Goal: Transaction & Acquisition: Subscribe to service/newsletter

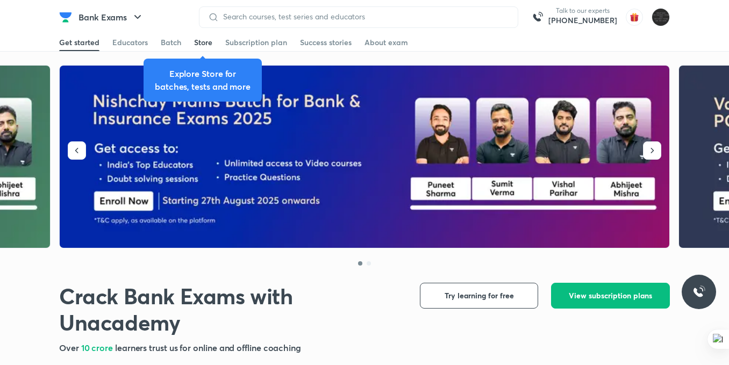
click at [201, 40] on div "Store" at bounding box center [203, 42] width 18 height 11
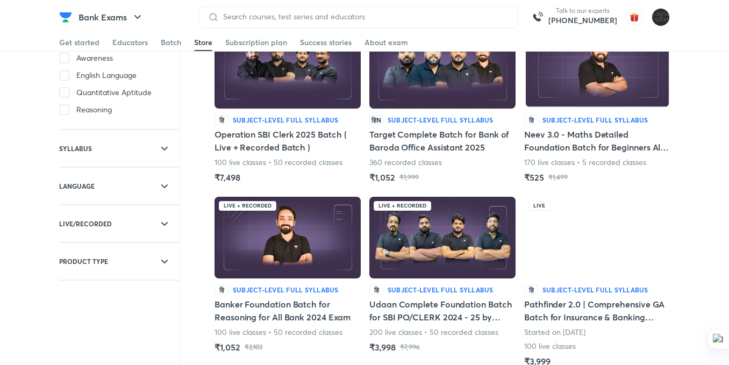
scroll to position [97, 0]
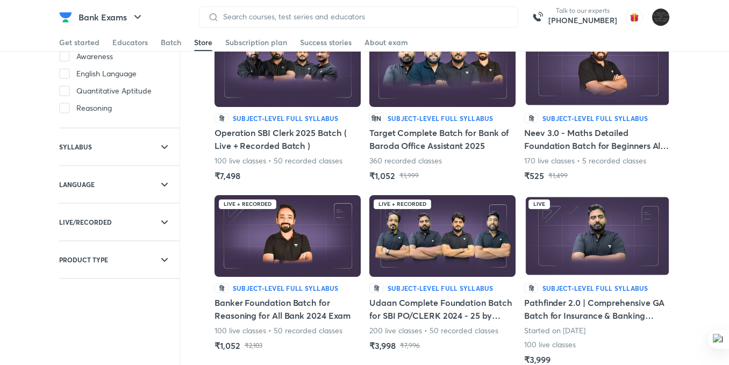
click at [274, 281] on div "Live + Recorded हि Subject-level full syllabus Banker Foundation Batch for Reas…" at bounding box center [288, 273] width 146 height 157
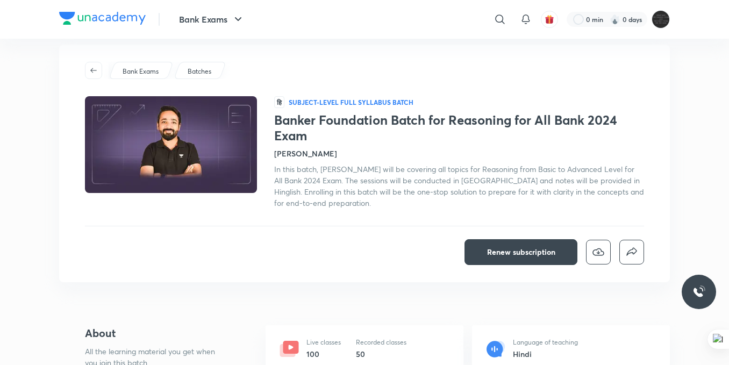
scroll to position [12, 0]
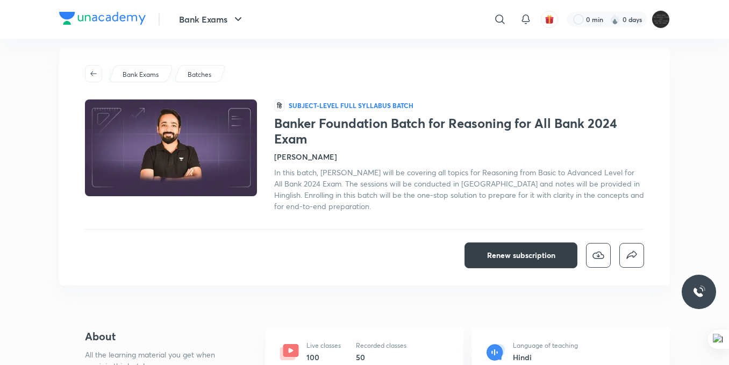
click at [521, 250] on span "Renew subscription" at bounding box center [521, 255] width 68 height 11
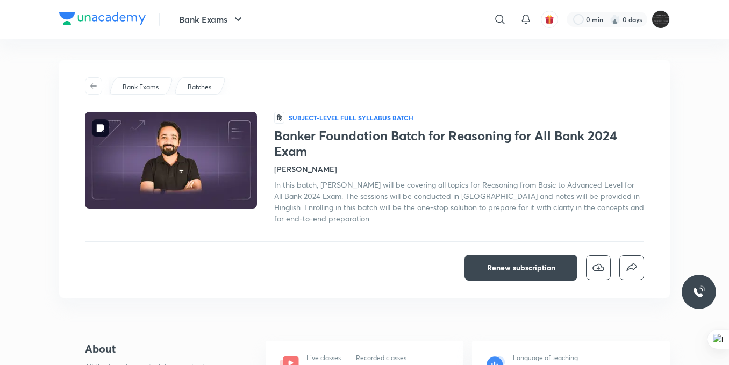
click at [211, 141] on img at bounding box center [170, 160] width 175 height 99
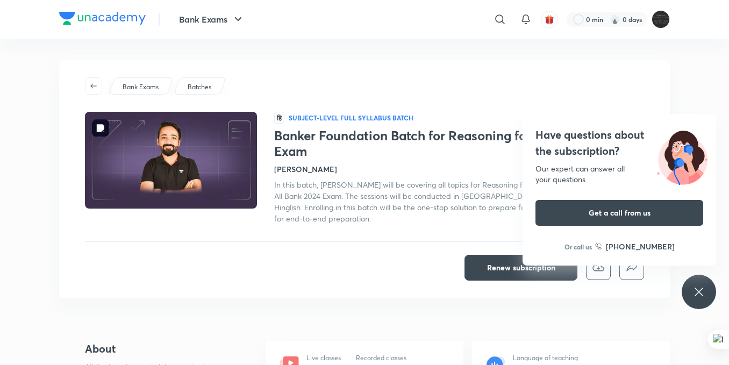
click at [211, 141] on img at bounding box center [170, 160] width 175 height 99
click at [702, 293] on icon at bounding box center [699, 292] width 13 height 13
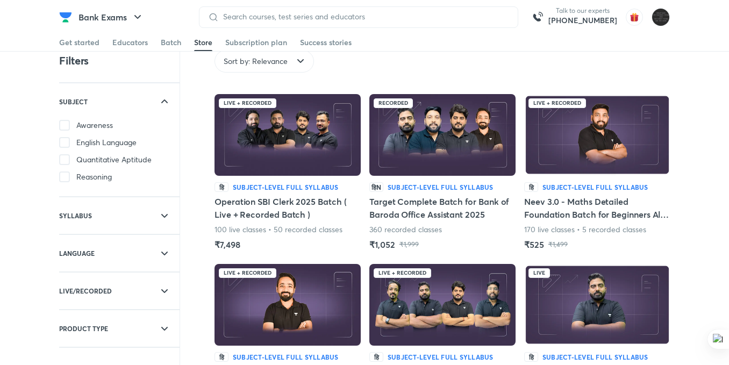
scroll to position [26, 0]
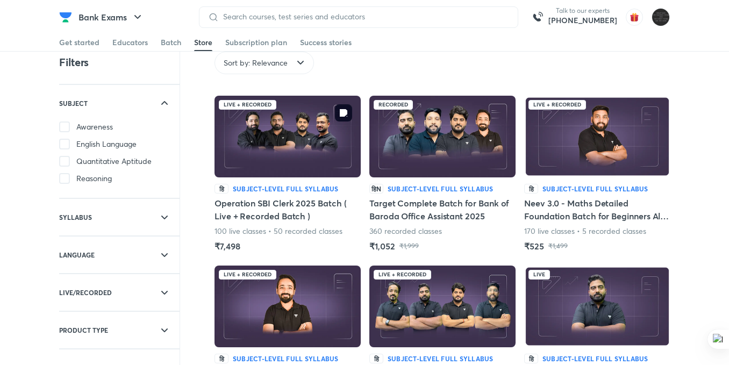
click at [317, 163] on img at bounding box center [288, 137] width 146 height 82
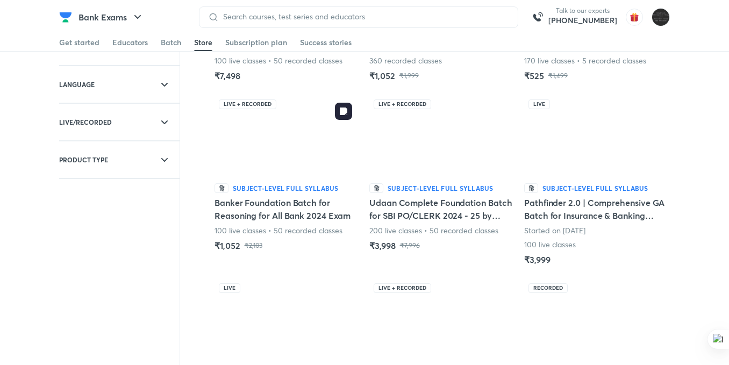
scroll to position [200, 0]
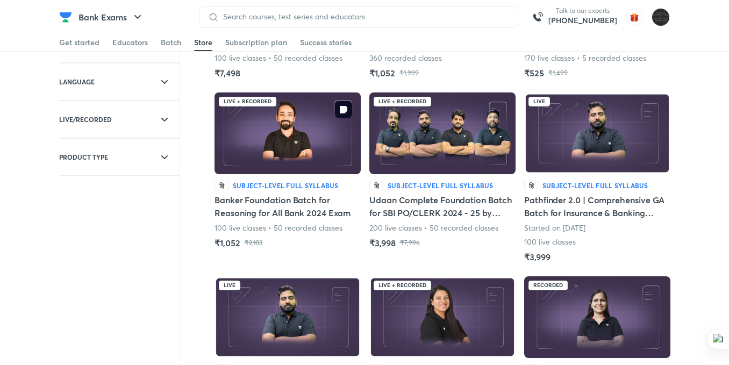
click at [286, 158] on img at bounding box center [288, 133] width 146 height 82
click at [236, 143] on img at bounding box center [288, 133] width 146 height 82
click at [277, 135] on img at bounding box center [288, 133] width 146 height 82
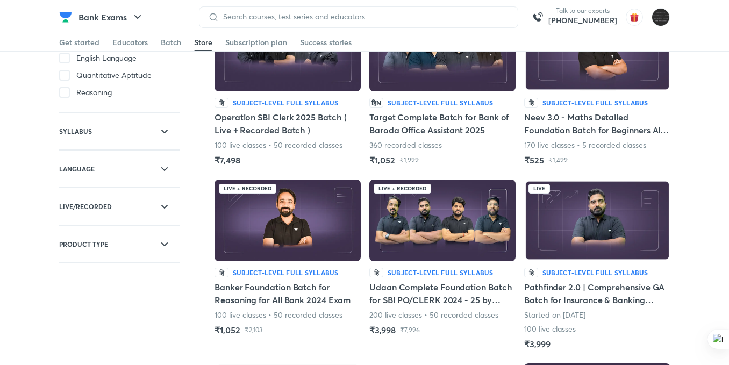
scroll to position [112, 0]
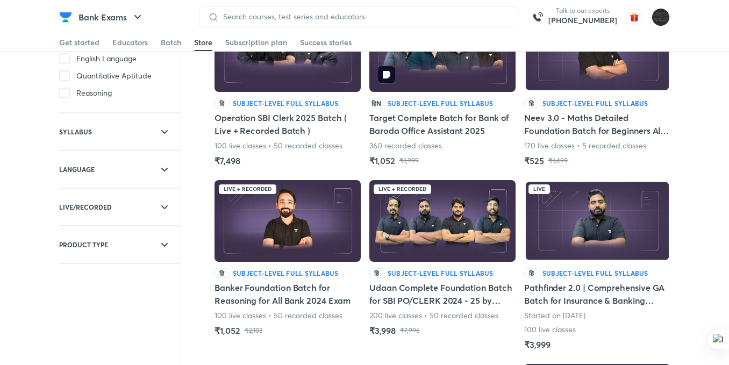
click at [419, 82] on img at bounding box center [442, 51] width 146 height 82
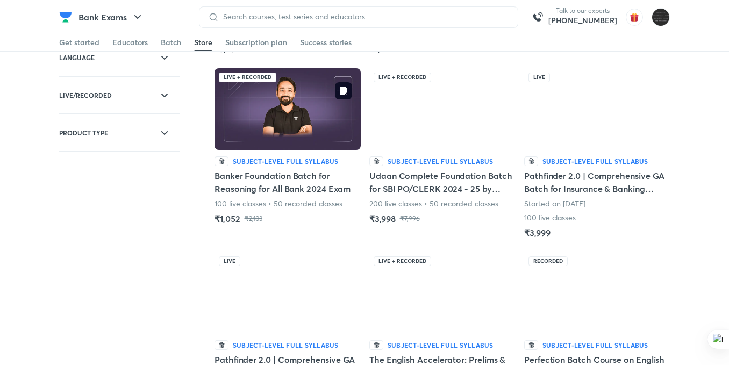
scroll to position [225, 0]
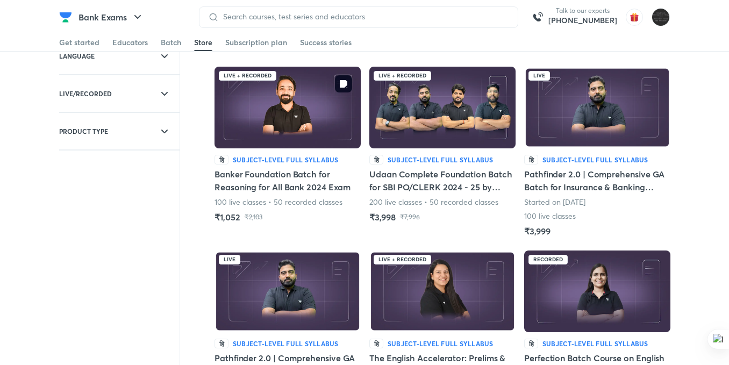
click at [320, 119] on img at bounding box center [288, 108] width 146 height 82
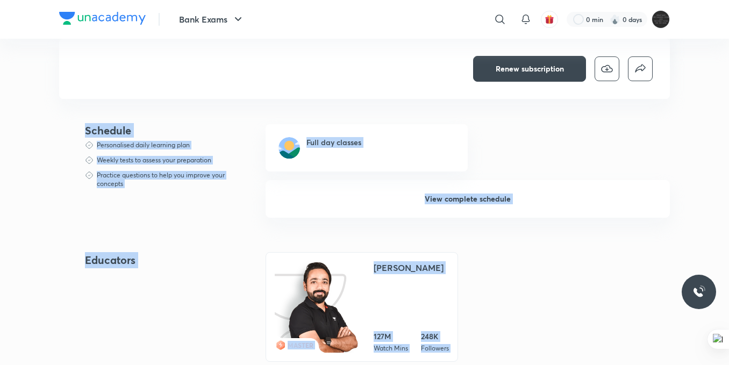
drag, startPoint x: 407, startPoint y: 202, endPoint x: 567, endPoint y: 259, distance: 169.4
click at [567, 259] on div "Renew subscription Bank Exams Batches हि Subject-level full syllabus Batch Bank…" at bounding box center [364, 336] width 611 height 1201
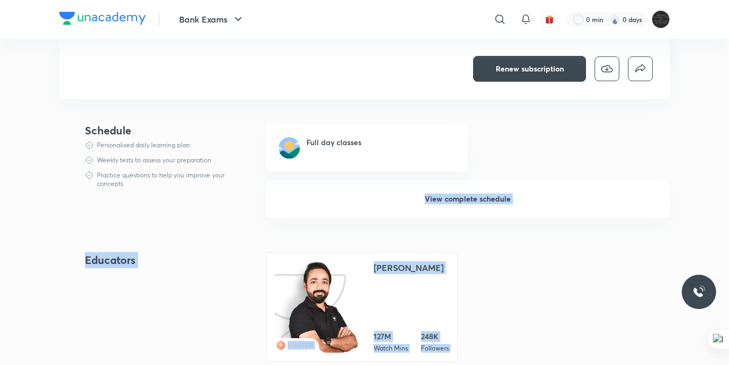
scroll to position [209, 0]
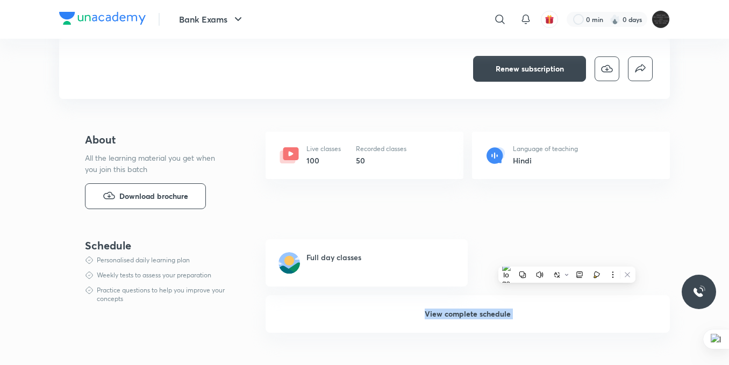
click at [567, 259] on div "Full day classes" at bounding box center [468, 262] width 404 height 47
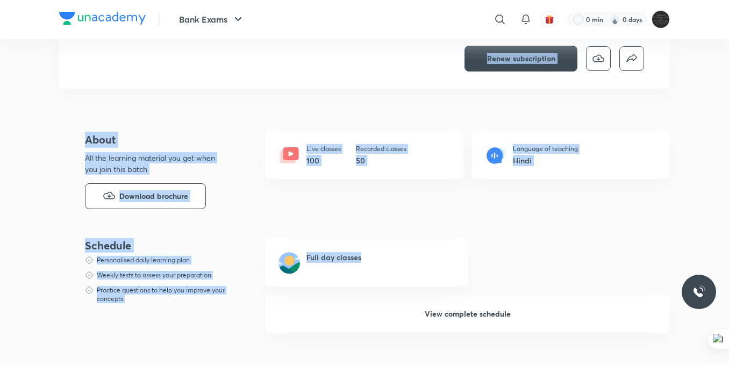
scroll to position [0, 0]
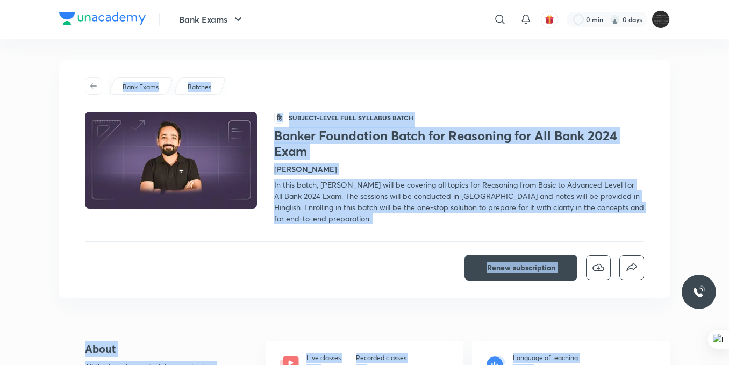
drag, startPoint x: 734, startPoint y: -47, endPoint x: 617, endPoint y: 366, distance: 428.7
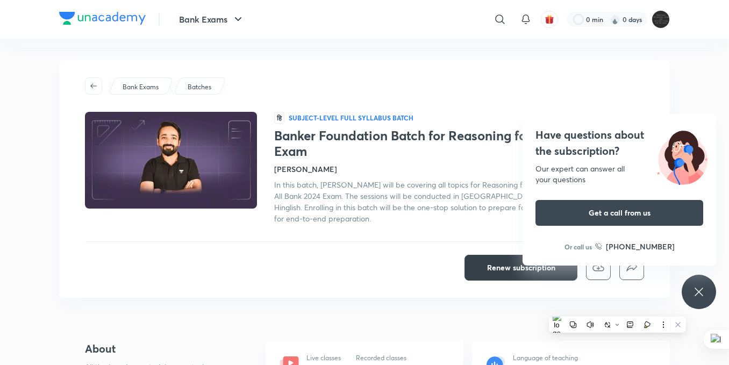
click at [552, 263] on div "Have questions about the subscription? Our expert can answer all your questions…" at bounding box center [620, 190] width 194 height 152
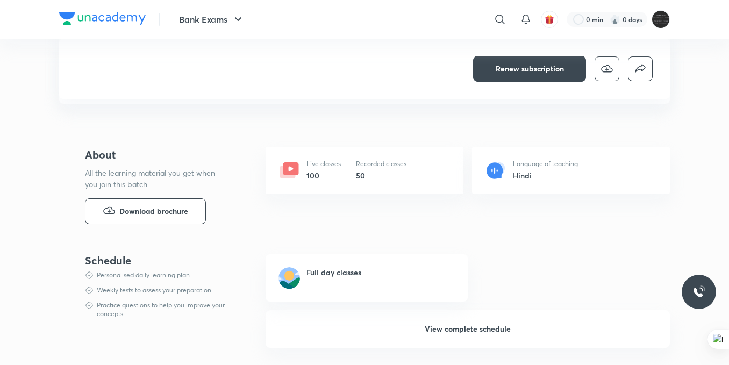
scroll to position [193, 0]
click at [340, 210] on div "Live classes 100 Recorded classes 50 Language of teaching Hindi" at bounding box center [468, 184] width 404 height 73
click at [510, 69] on span "Renew subscription" at bounding box center [530, 68] width 68 height 11
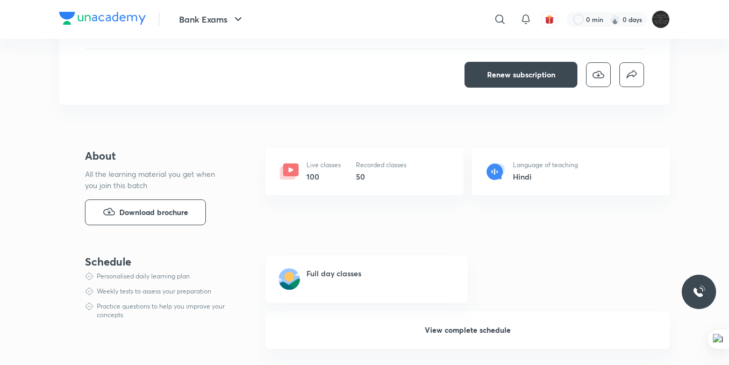
scroll to position [0, 0]
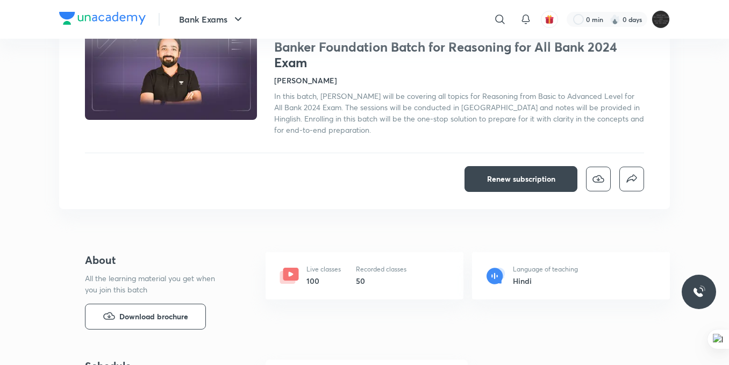
scroll to position [89, 0]
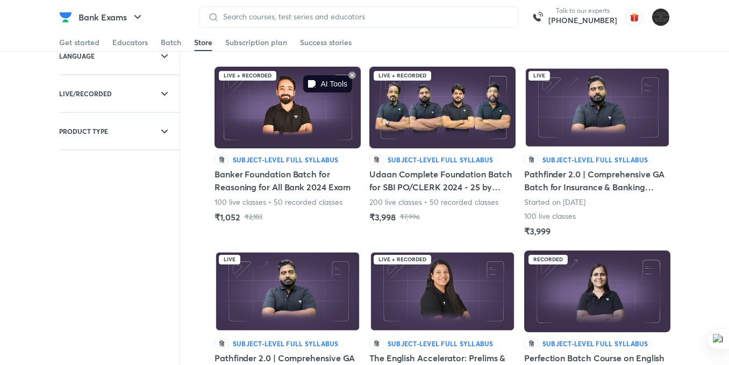
click at [351, 76] on icon at bounding box center [352, 75] width 5 height 5
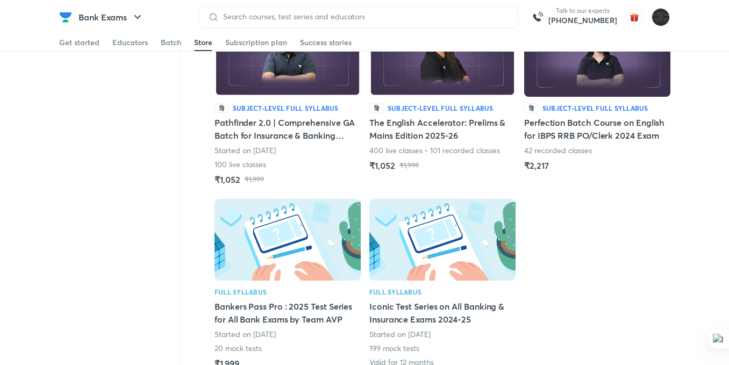
scroll to position [461, 0]
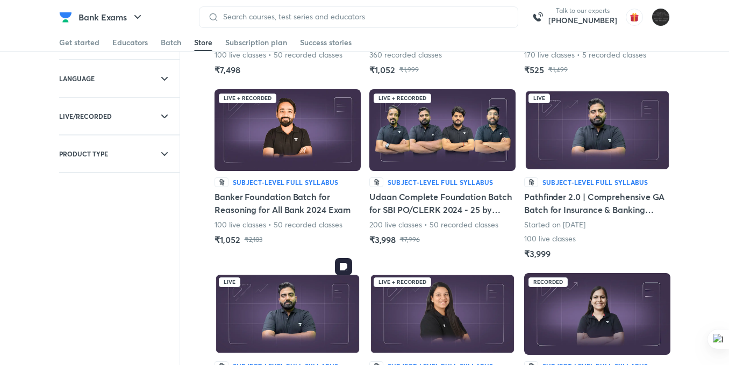
drag, startPoint x: 335, startPoint y: 234, endPoint x: 313, endPoint y: 366, distance: 133.0
click at [313, 365] on html "Bank Exams Talk to our experts +91-8585858585 Get started Educators Batch Store…" at bounding box center [364, 347] width 729 height 1101
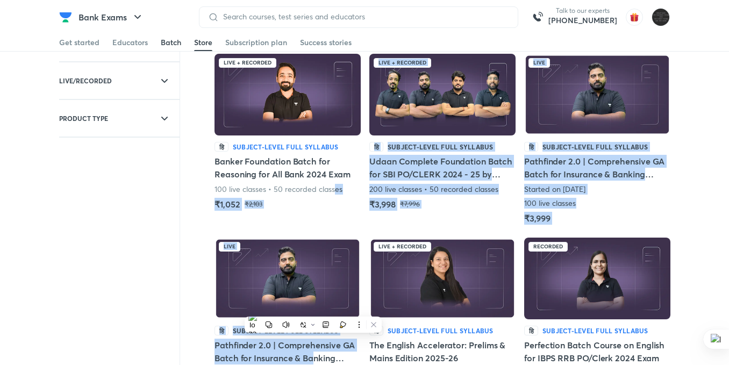
click at [173, 41] on div "Batch" at bounding box center [171, 42] width 20 height 11
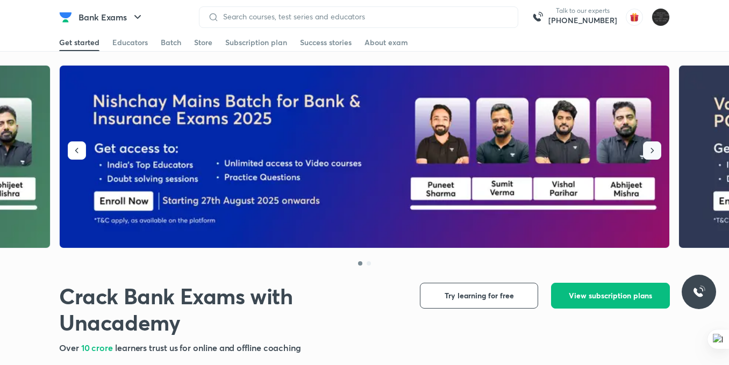
click at [656, 151] on icon "button" at bounding box center [652, 150] width 11 height 11
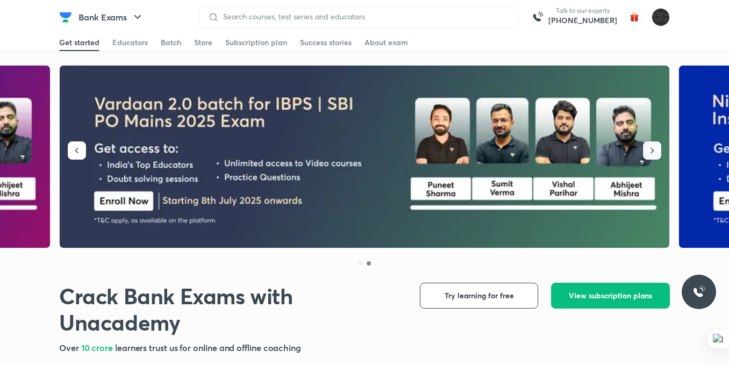
click at [656, 151] on icon "button" at bounding box center [652, 150] width 11 height 11
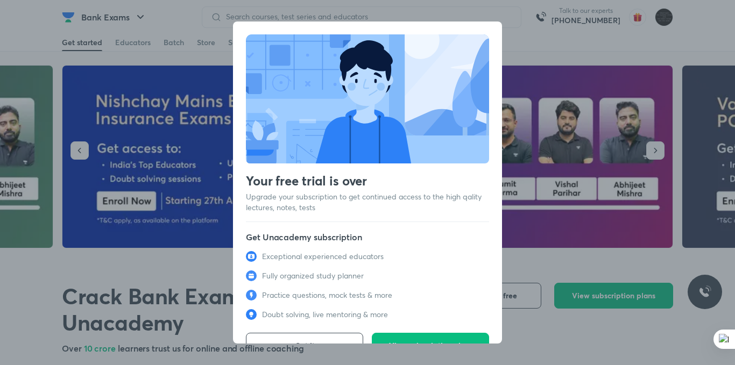
click at [656, 151] on div "Your free trial is over Upgrade your subscription to get continued access to th…" at bounding box center [367, 182] width 735 height 365
click at [337, 333] on button "Got it" at bounding box center [304, 346] width 117 height 26
click at [331, 337] on button "Got it" at bounding box center [304, 346] width 117 height 26
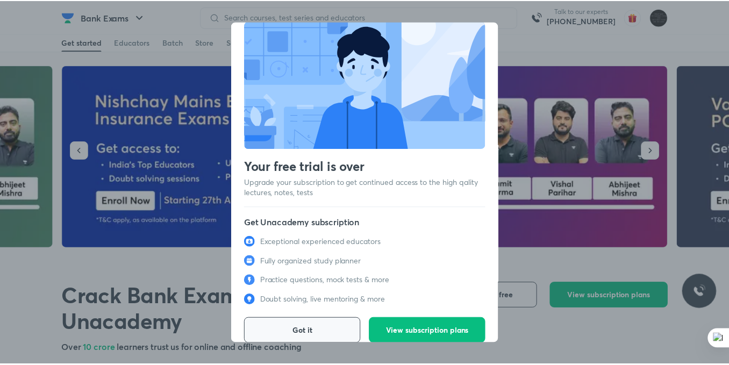
scroll to position [22, 0]
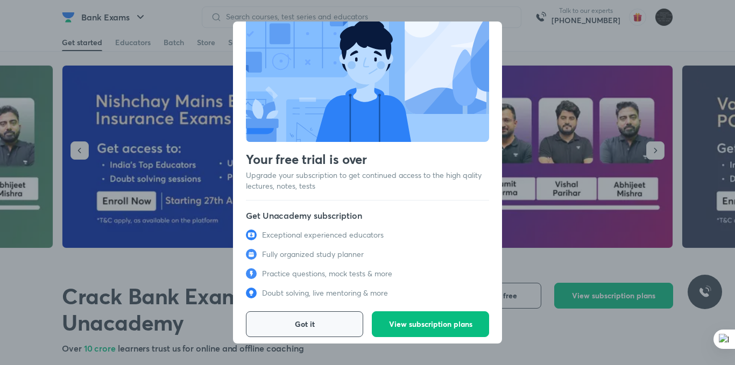
click at [335, 316] on button "Got it" at bounding box center [304, 324] width 117 height 26
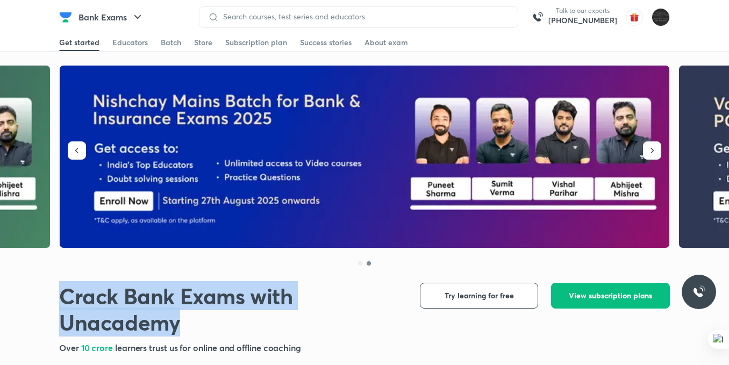
click at [335, 316] on h1 "Crack Bank Exams with Unacademy" at bounding box center [231, 309] width 344 height 53
click at [656, 146] on icon "button" at bounding box center [652, 150] width 11 height 11
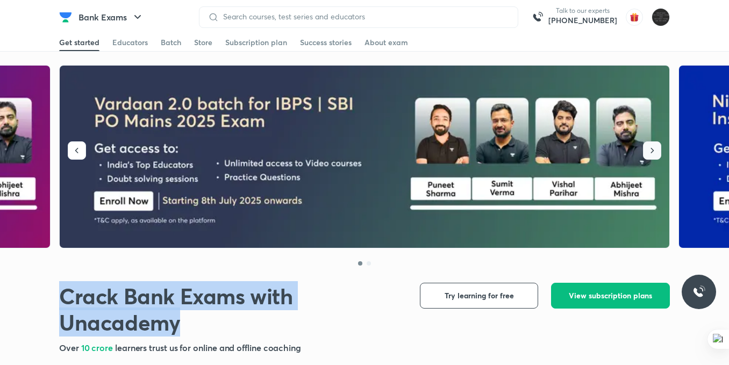
click at [656, 146] on icon "button" at bounding box center [652, 150] width 11 height 11
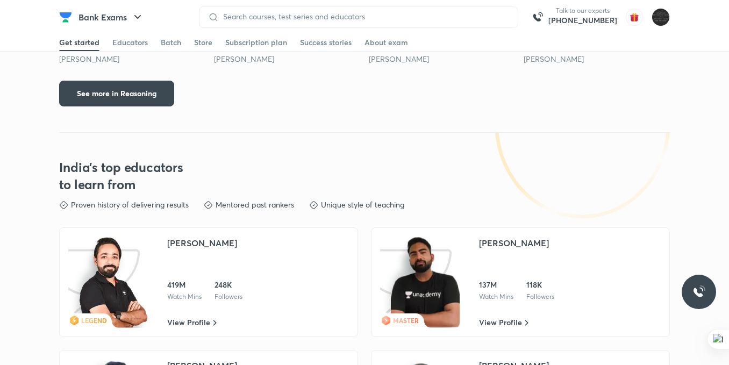
click at [656, 146] on div "Crack Bank Exams with Unacademy Crack Bank Exams with Unacademy Over 10 crore l…" at bounding box center [364, 136] width 729 height 3122
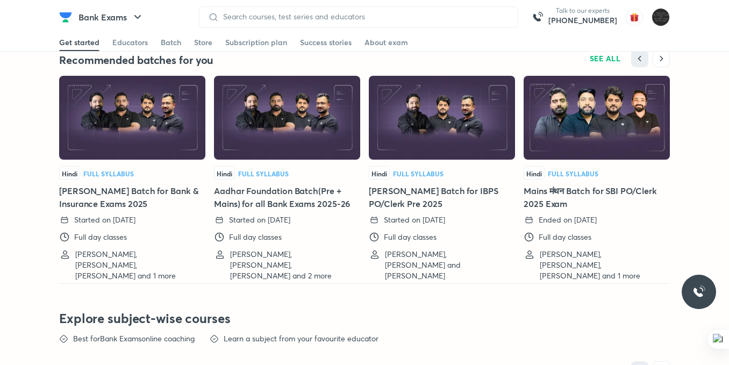
scroll to position [2257, 0]
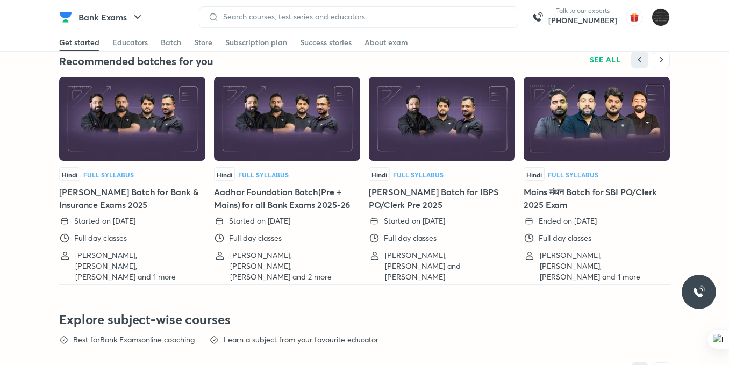
click at [156, 159] on img at bounding box center [132, 119] width 146 height 84
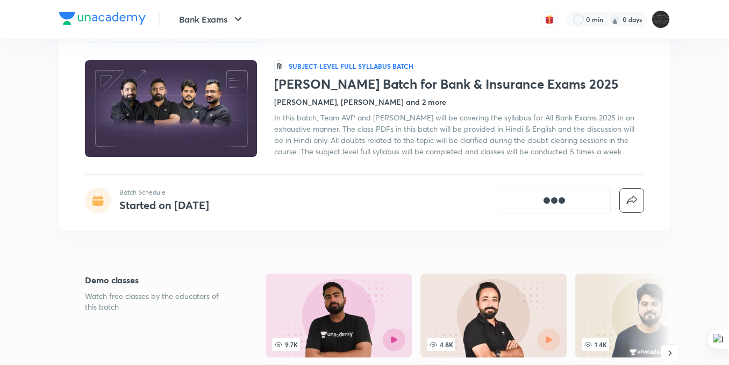
scroll to position [53, 0]
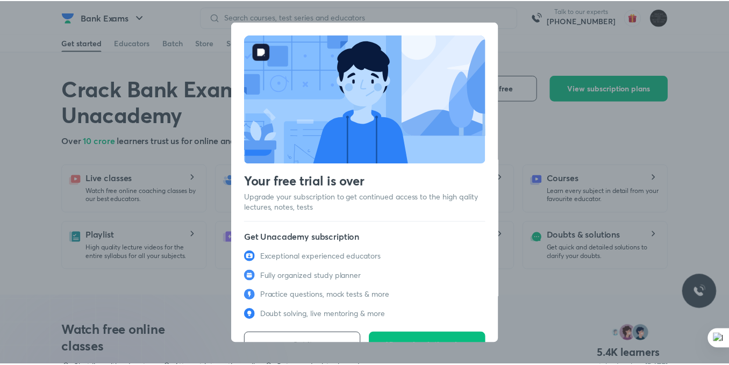
scroll to position [2198, 0]
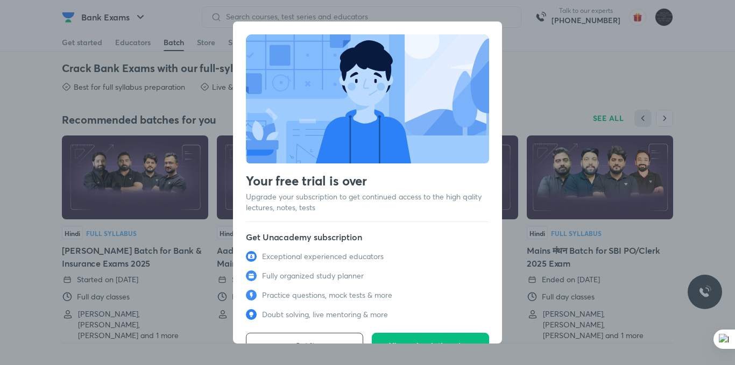
click at [565, 87] on div "Your free trial is over Upgrade your subscription to get continued access to th…" at bounding box center [367, 182] width 735 height 365
click at [565, 70] on div "Your free trial is over Upgrade your subscription to get continued access to th…" at bounding box center [367, 182] width 735 height 365
click at [301, 335] on button "Got it" at bounding box center [304, 346] width 117 height 26
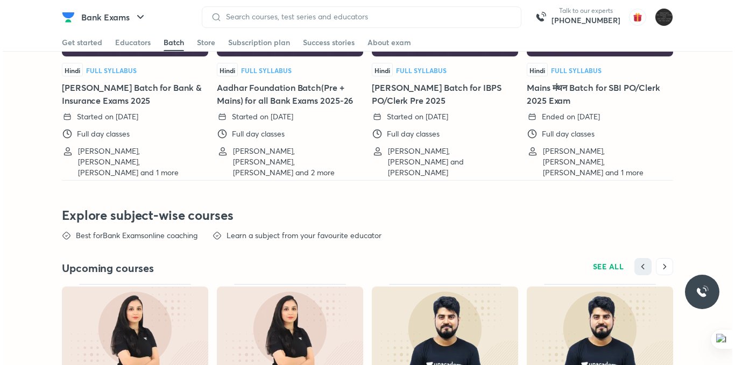
scroll to position [2358, 0]
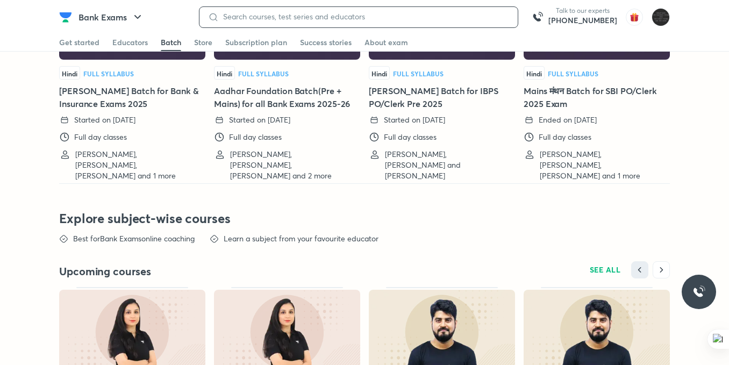
click at [293, 13] on input at bounding box center [364, 16] width 290 height 9
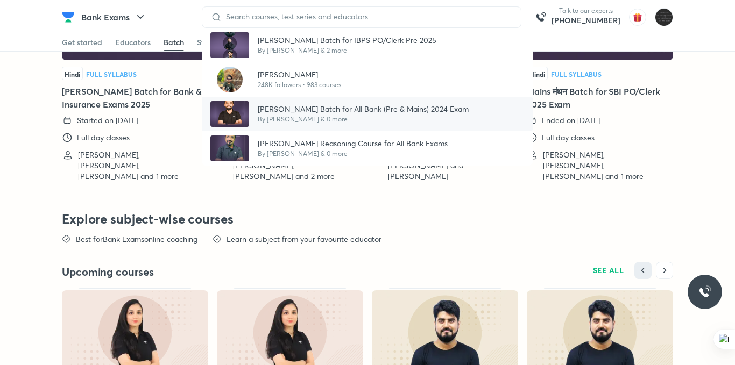
click at [321, 112] on p "Vardan Batch for All Bank (Pre & Mains) 2024 Exam" at bounding box center [363, 108] width 211 height 11
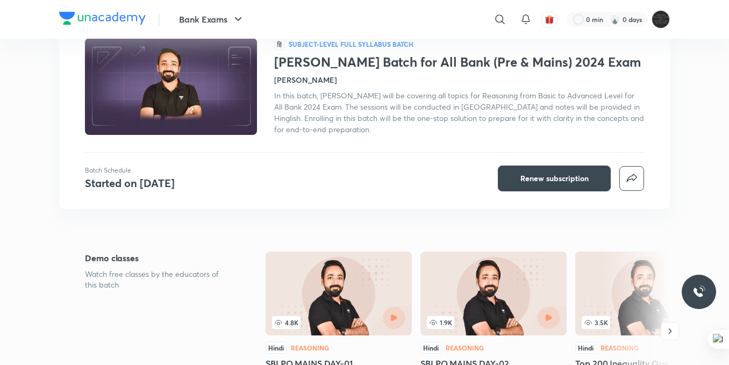
scroll to position [73, 0]
click at [496, 184] on div "Batch Schedule Started on Sep 25 Renew subscription" at bounding box center [364, 179] width 559 height 26
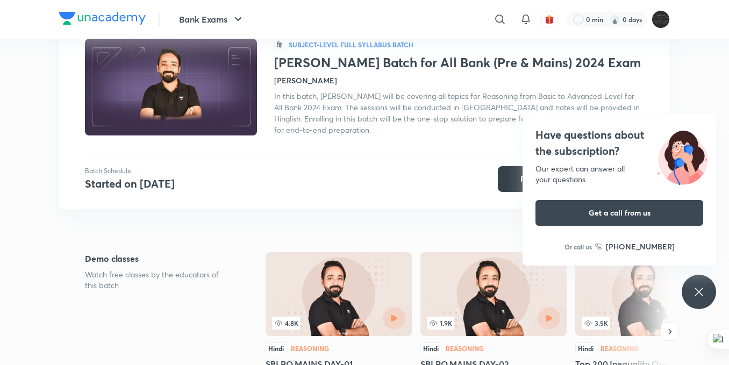
click at [502, 181] on button "Renew subscription" at bounding box center [554, 179] width 113 height 26
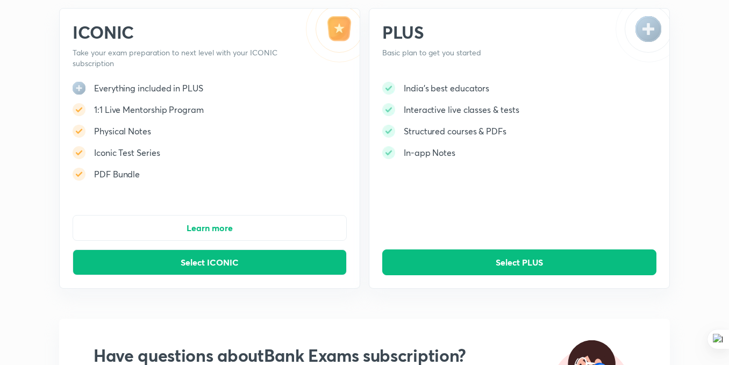
scroll to position [72, 0]
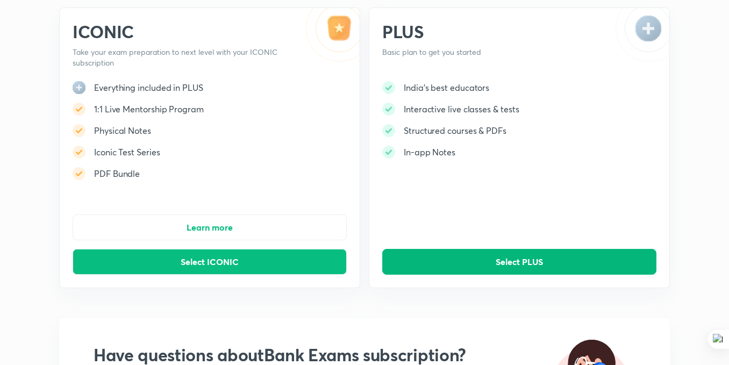
click at [443, 262] on button "Select PLUS" at bounding box center [519, 262] width 274 height 26
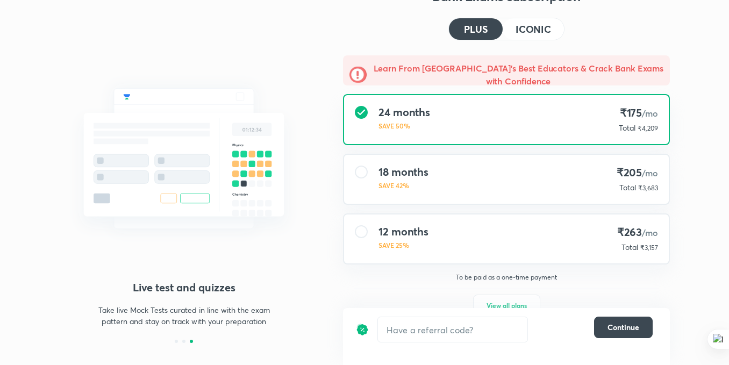
scroll to position [43, 0]
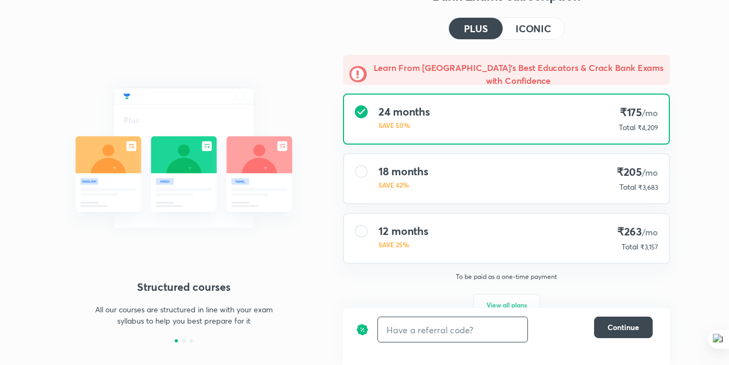
click at [428, 332] on input "text" at bounding box center [453, 329] width 150 height 25
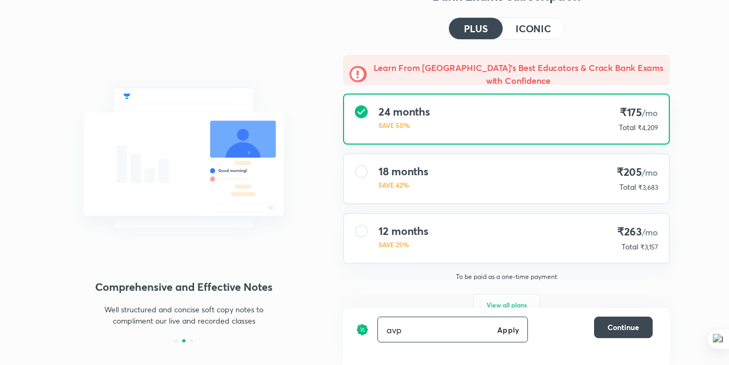
type input "avp"
click at [501, 329] on h6 "Apply" at bounding box center [508, 329] width 22 height 11
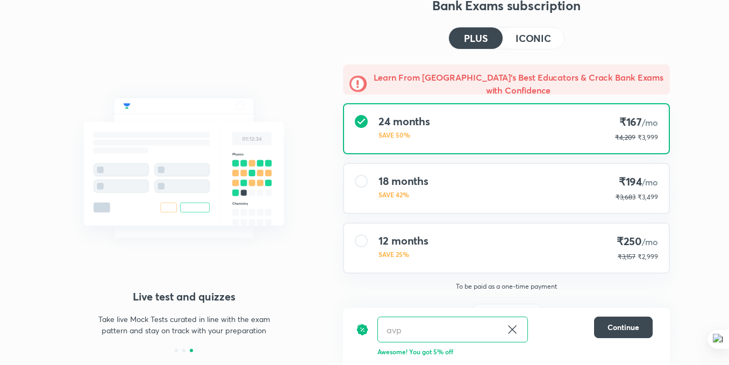
scroll to position [32, 0]
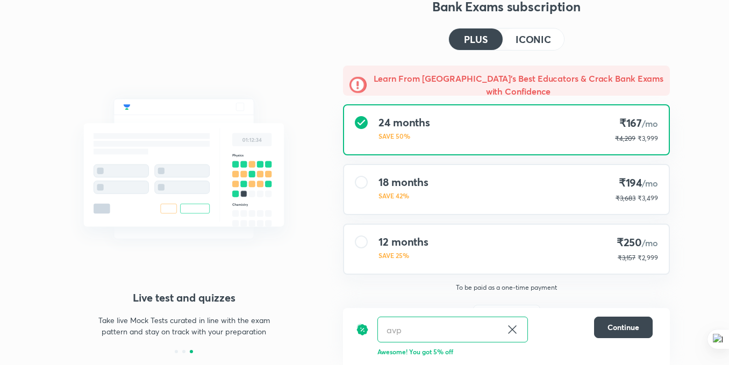
click at [546, 246] on div "12 months SAVE 25% ₹250 /mo ₹3,157 ₹2,999" at bounding box center [506, 249] width 325 height 49
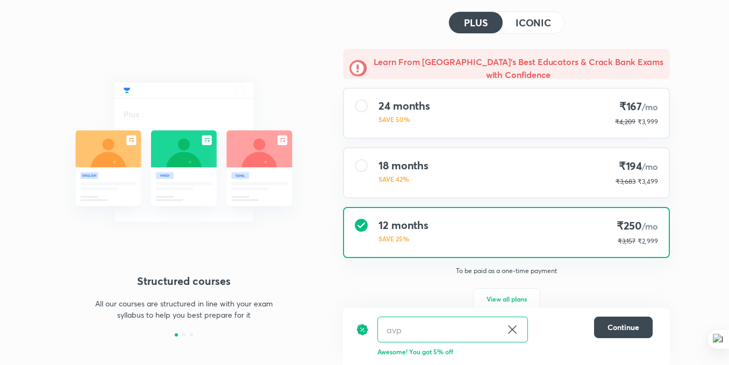
scroll to position [69, 0]
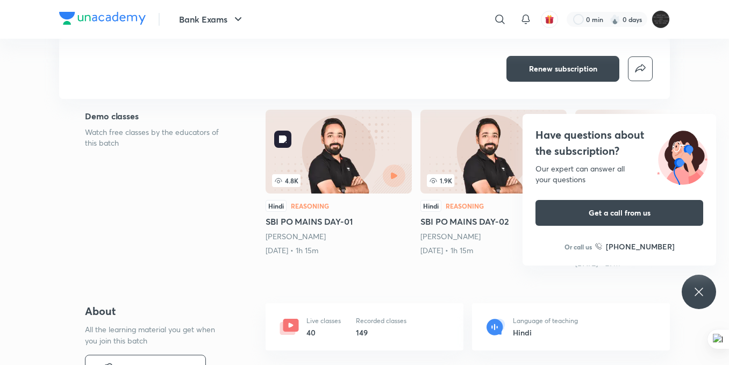
scroll to position [203, 0]
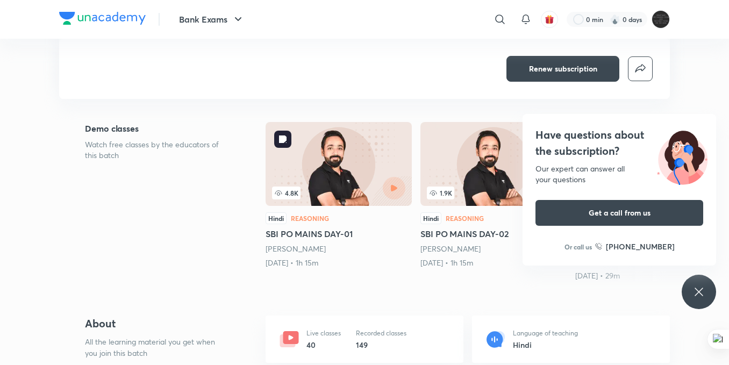
click at [322, 168] on img at bounding box center [339, 164] width 146 height 84
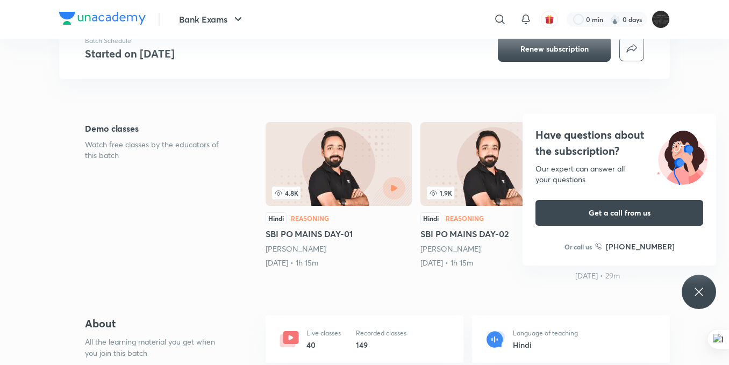
scroll to position [0, 0]
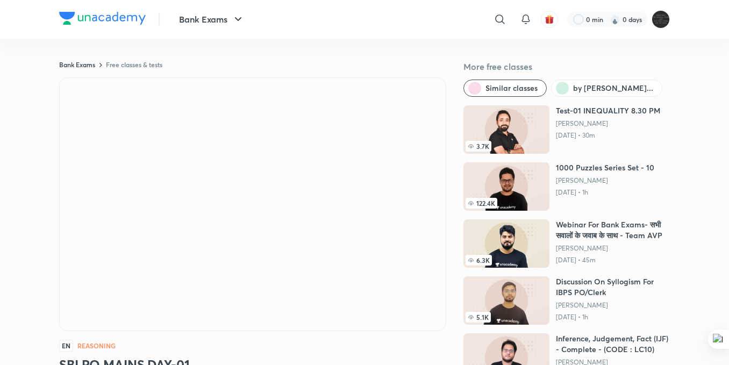
click at [80, 16] on img at bounding box center [102, 18] width 87 height 13
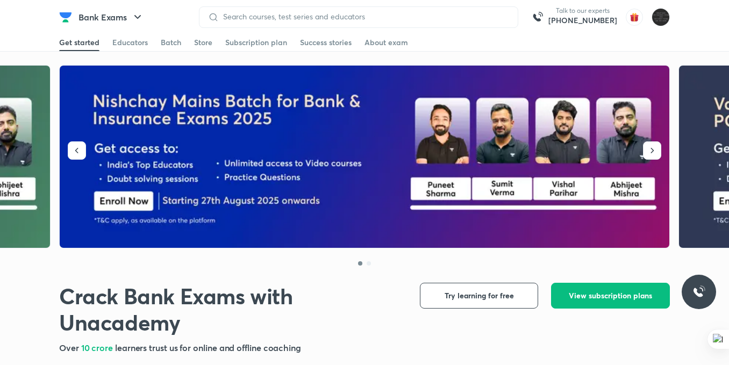
click at [332, 302] on h1 "Crack Bank Exams with Unacademy" at bounding box center [231, 309] width 344 height 53
